Goal: Transaction & Acquisition: Obtain resource

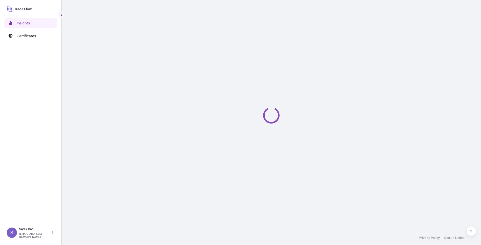
select select "2025"
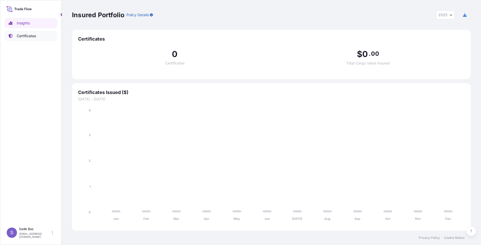
click at [20, 34] on p "Certificates" at bounding box center [26, 35] width 19 height 5
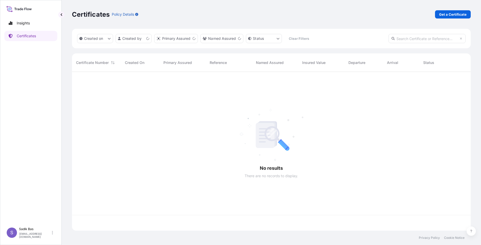
scroll to position [158, 395]
click at [453, 13] on p "Get a Certificate" at bounding box center [452, 14] width 27 height 5
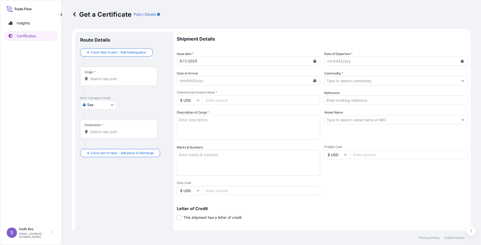
click at [112, 106] on body "Insights Certificates S Sadik Bas [EMAIL_ADDRESS][DOMAIN_NAME] Get a Certificat…" at bounding box center [240, 122] width 481 height 245
click at [101, 125] on div "Road" at bounding box center [98, 127] width 32 height 9
select select "Road"
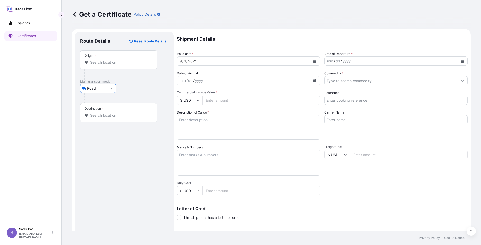
click at [126, 62] on input "Origin *" at bounding box center [120, 62] width 61 height 5
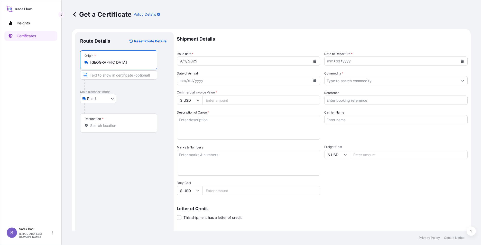
type input "[GEOGRAPHIC_DATA]"
click at [106, 128] on input "Destination *" at bounding box center [120, 125] width 61 height 5
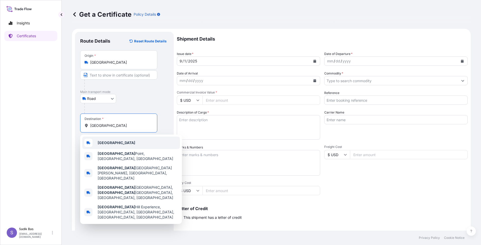
click at [109, 144] on b "[GEOGRAPHIC_DATA]" at bounding box center [117, 143] width 38 height 4
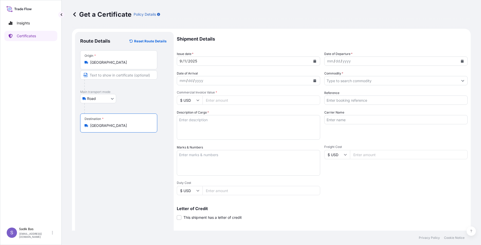
type input "[GEOGRAPHIC_DATA]"
click at [231, 63] on div "[DATE]" at bounding box center [244, 61] width 134 height 9
click at [372, 60] on div "mm / dd / yyyy" at bounding box center [392, 61] width 134 height 9
click at [458, 62] on button "Calendar" at bounding box center [462, 61] width 8 height 8
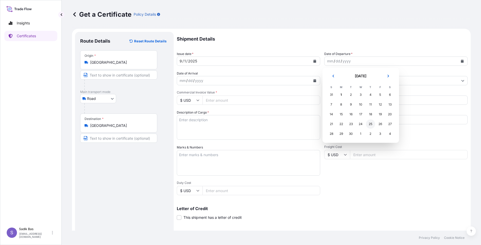
click at [372, 123] on div "25" at bounding box center [370, 123] width 9 height 9
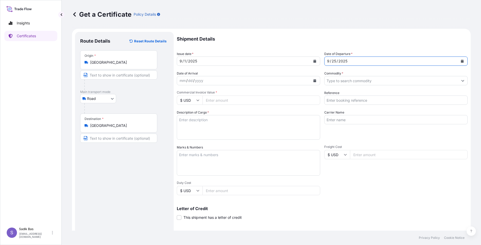
click at [254, 84] on div "mm / dd / yyyy" at bounding box center [244, 80] width 134 height 9
click at [313, 79] on icon "Calendar" at bounding box center [314, 80] width 3 height 3
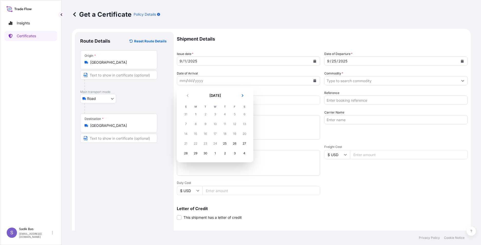
click at [196, 114] on div "1" at bounding box center [195, 114] width 9 height 9
click at [196, 115] on div "1" at bounding box center [195, 114] width 9 height 9
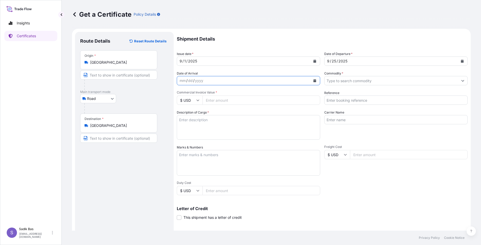
click at [458, 60] on button "Calendar" at bounding box center [462, 61] width 8 height 8
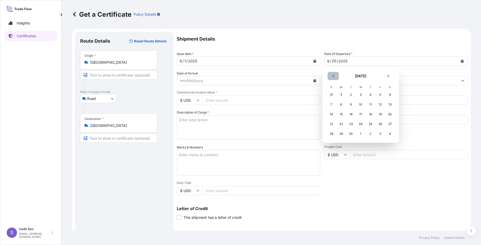
click at [332, 77] on icon "Previous" at bounding box center [333, 76] width 3 height 3
click at [378, 125] on div "22" at bounding box center [380, 123] width 9 height 9
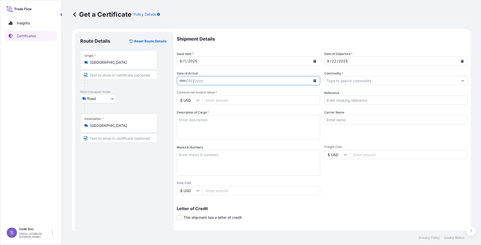
click at [216, 81] on div "mm / dd / yyyy" at bounding box center [244, 80] width 134 height 9
click at [313, 81] on icon "Calendar" at bounding box center [314, 80] width 3 height 3
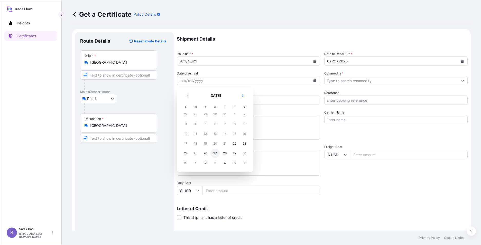
click at [218, 154] on div "27" at bounding box center [214, 153] width 9 height 9
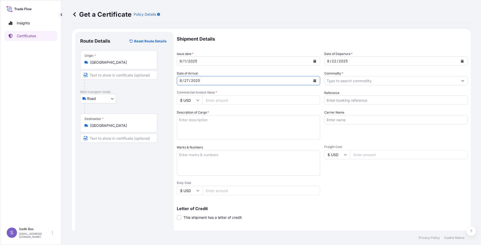
click at [240, 100] on input "Commercial Invoice Value *" at bounding box center [261, 100] width 118 height 9
click at [221, 79] on div "[DATE]" at bounding box center [244, 80] width 134 height 9
click at [313, 81] on icon "Calendar" at bounding box center [314, 80] width 3 height 3
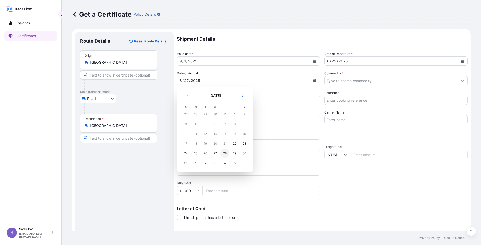
click at [227, 152] on div "28" at bounding box center [224, 153] width 9 height 9
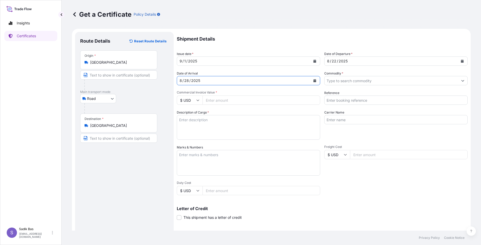
click at [258, 117] on textarea "Description of Cargo *" at bounding box center [248, 127] width 143 height 25
click at [262, 103] on input "Commercial Invoice Value *" at bounding box center [261, 100] width 118 height 9
type input "24006.24"
drag, startPoint x: 404, startPoint y: 81, endPoint x: 407, endPoint y: 81, distance: 2.9
click at [404, 81] on input "Commodity *" at bounding box center [392, 80] width 134 height 9
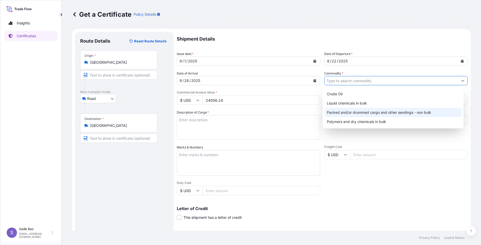
click at [373, 113] on div "Packed and/or drummed cargo and other sendings - non bulk" at bounding box center [393, 112] width 137 height 9
type input "Packed and/or drummed cargo and other sendings - non bulk"
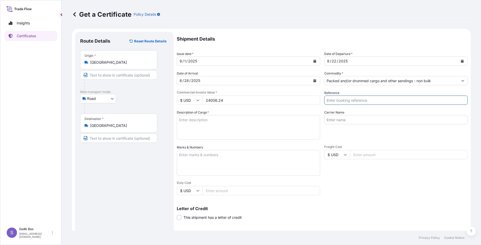
click at [373, 97] on input "Reference" at bounding box center [395, 100] width 143 height 9
click at [372, 100] on input "Reference" at bounding box center [395, 100] width 143 height 9
paste input "5000517915"
paste input "5000517914"
paste input "5000517891"
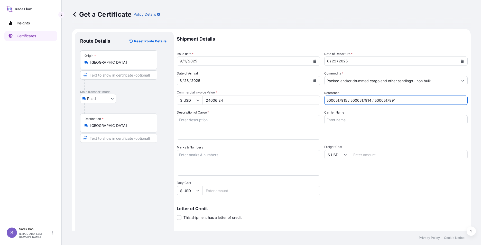
type input "5000517915 / 5000517914 / 5000517891"
click at [216, 119] on textarea "Description of Cargo *" at bounding box center [248, 127] width 143 height 25
click at [198, 100] on icon at bounding box center [197, 100] width 3 height 3
click at [191, 114] on div "€ EUR" at bounding box center [190, 114] width 22 height 10
type input "€ EUR"
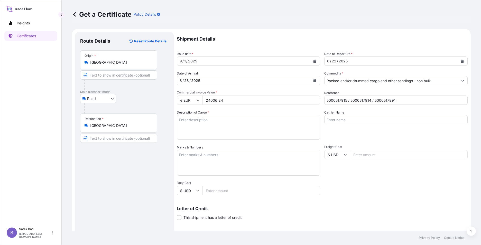
click at [213, 124] on textarea "Description of Cargo *" at bounding box center [248, 127] width 143 height 25
paste textarea "572025127"
click at [196, 119] on textarea "Abonman No: 572025127" at bounding box center [248, 127] width 143 height 25
paste textarea "266 KAP"
paste textarea "6875,176 KG"
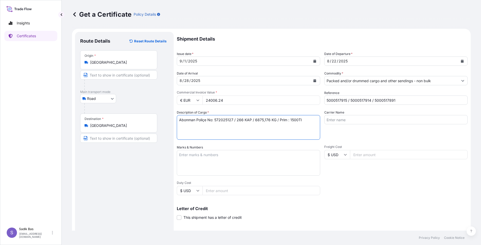
drag, startPoint x: 238, startPoint y: 119, endPoint x: 265, endPoint y: 119, distance: 26.2
click at [265, 119] on textarea "Abonman Poliçe No: 572025127 / 266 KAP / 6875,176 KG / Prim : 1500Tl" at bounding box center [248, 127] width 143 height 25
drag, startPoint x: 180, startPoint y: 120, endPoint x: 236, endPoint y: 120, distance: 56.3
click at [236, 120] on textarea "Abonman Poliçe No: 572025127 / 266 KAP / 6875,176 KG / Prim : 1500Tl" at bounding box center [248, 127] width 143 height 25
click at [251, 120] on textarea "266 KAP / 6875,176 KG / Prim : 1500Tl" at bounding box center [248, 127] width 143 height 25
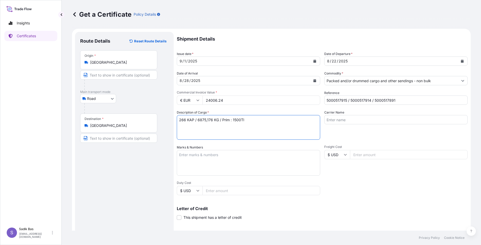
paste textarea "Abonman Poliçe No: 572025127 /"
click at [250, 120] on textarea "266 KAP / 6875,176 KG / Prim : 1500Tl Abonman Poliçe No: 572025127 /" at bounding box center [248, 127] width 143 height 25
click at [246, 120] on textarea "266 KAP / 6875,176 KG / Prim : 1500Tl Abonman Poliçe No: 572025127 /" at bounding box center [248, 127] width 143 height 25
click at [280, 120] on textarea "266 KAP / 6875,176 KG / Prim : 1500Tl Abonman Poliçe No: 572025127 /" at bounding box center [248, 127] width 143 height 25
type textarea "266 KAP / 6875,176 KG / Prim : 1500Tl Abonman Poliçe No: / 572025127 /"
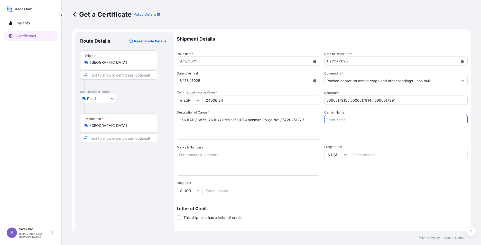
click at [377, 121] on input "Carrier Name" at bounding box center [395, 119] width 143 height 9
paste input "81 AEF 662"
type input "81 AEF 662"
click at [225, 155] on textarea "Marks & Numbers" at bounding box center [248, 163] width 143 height 26
click at [218, 193] on input "Duty Cost" at bounding box center [261, 190] width 118 height 9
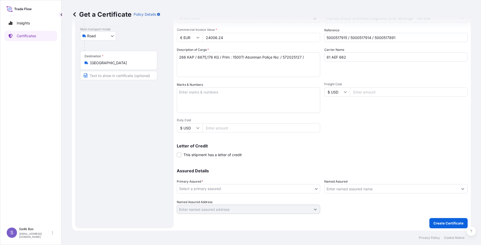
scroll to position [63, 0]
click at [317, 187] on body "Insights Certificates S Sadik Bas [EMAIL_ADDRESS][DOMAIN_NAME] Get a Certificat…" at bounding box center [240, 122] width 481 height 245
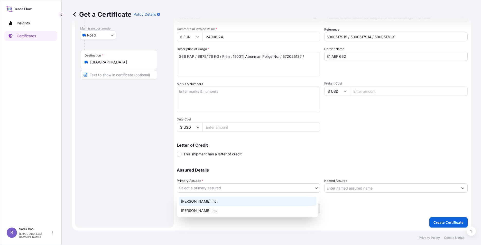
click at [206, 202] on div "[PERSON_NAME] Inc." at bounding box center [247, 201] width 137 height 9
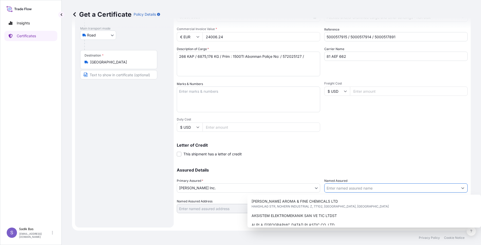
click at [461, 188] on icon "Show suggestions" at bounding box center [462, 189] width 3 height 2
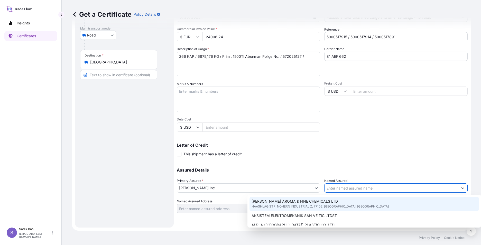
type input "S"
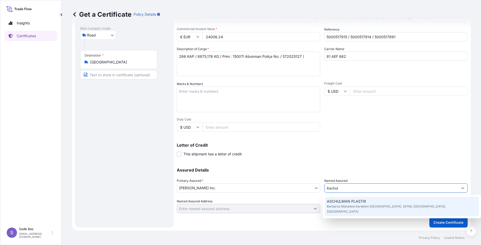
click at [351, 202] on span "ASCHULMAN PLASTIK" at bounding box center [346, 201] width 39 height 5
type input "ASCHULMAN PLASTIK"
type input "Barbaros Mahallesi Kardelen Sokak"
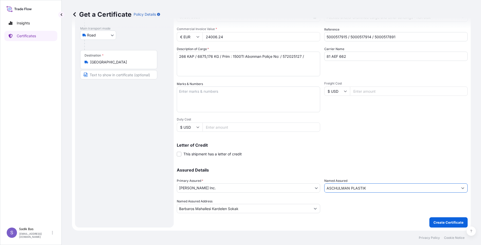
type input "ASCHULMAN PLASTIK"
click at [250, 209] on input "Barbaros Mahallesi Kardelen Sokak" at bounding box center [244, 208] width 134 height 9
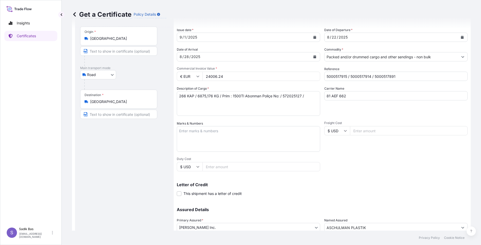
scroll to position [0, 0]
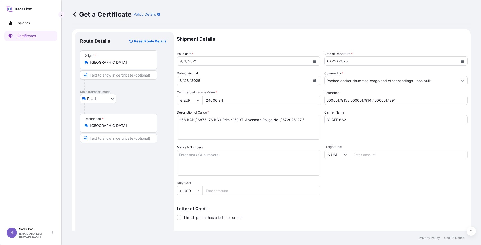
type input "Barbaros Mahallesi [GEOGRAPHIC_DATA] [GEOGRAPHIC_DATA]"
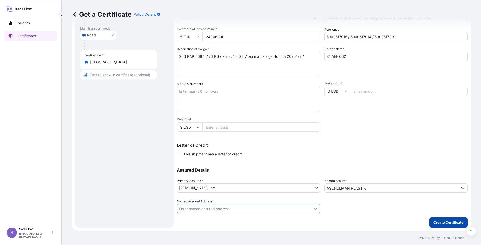
click at [442, 221] on p "Create Certificate" at bounding box center [448, 222] width 30 height 5
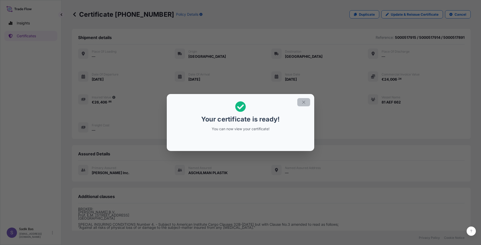
click at [304, 103] on icon "button" at bounding box center [303, 102] width 3 height 3
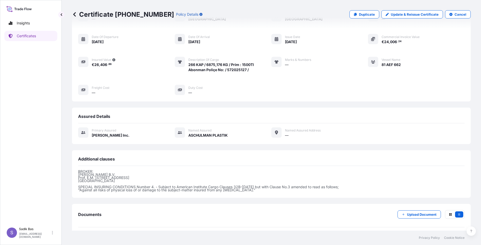
scroll to position [59, 0]
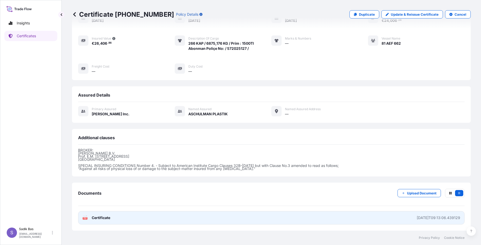
click at [102, 219] on span "Certificate" at bounding box center [101, 217] width 18 height 5
